Goal: Entertainment & Leisure: Consume media (video, audio)

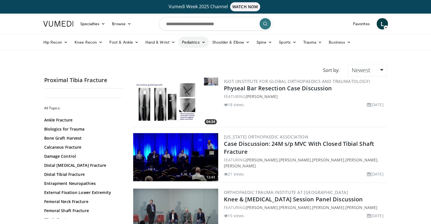
click at [202, 41] on icon at bounding box center [204, 42] width 4 height 4
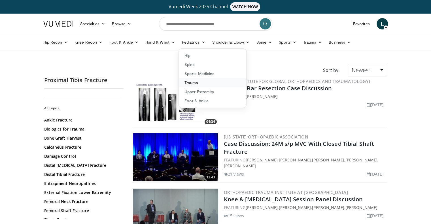
click at [192, 84] on link "Trauma" at bounding box center [212, 82] width 67 height 9
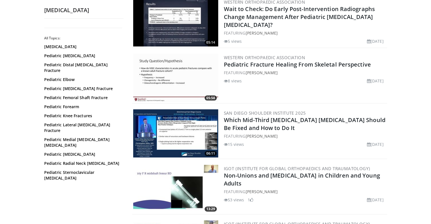
scroll to position [84, 0]
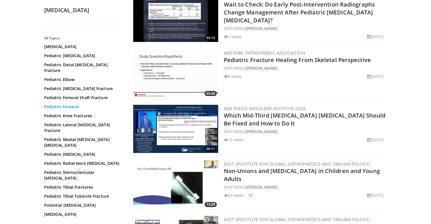
click at [67, 104] on link "Pediatric Forearm" at bounding box center [82, 107] width 77 height 6
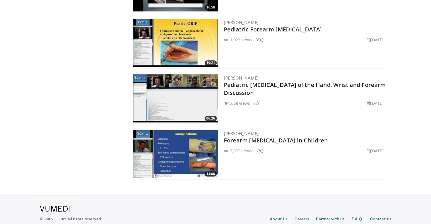
scroll to position [726, 0]
click at [191, 152] on img at bounding box center [175, 154] width 85 height 48
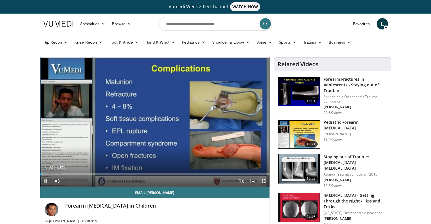
click at [76, 175] on div "Current Time 0:02 / Duration 13:59 Pause Skip Backward Skip Forward Mute Loaded…" at bounding box center [155, 180] width 230 height 11
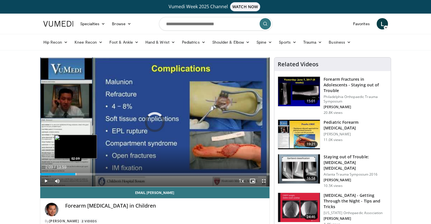
click at [76, 174] on div "Progress Bar" at bounding box center [76, 174] width 1 height 2
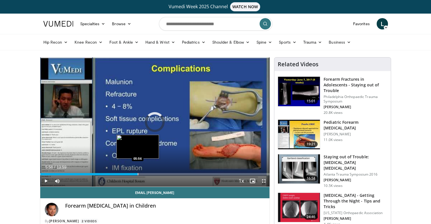
click at [138, 174] on div "Progress Bar" at bounding box center [138, 174] width 1 height 2
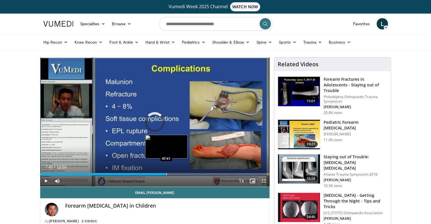
click at [166, 174] on div "Progress Bar" at bounding box center [166, 174] width 1 height 2
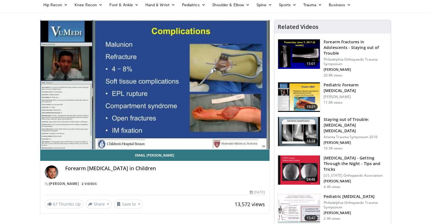
scroll to position [32, 0]
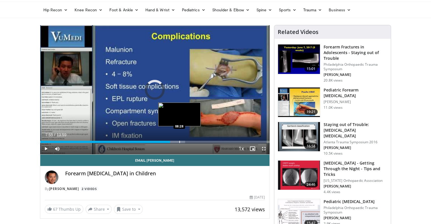
click at [179, 143] on div "Progress Bar" at bounding box center [179, 142] width 1 height 2
click at [185, 142] on div "Progress Bar" at bounding box center [185, 142] width 1 height 2
